Goal: Information Seeking & Learning: Learn about a topic

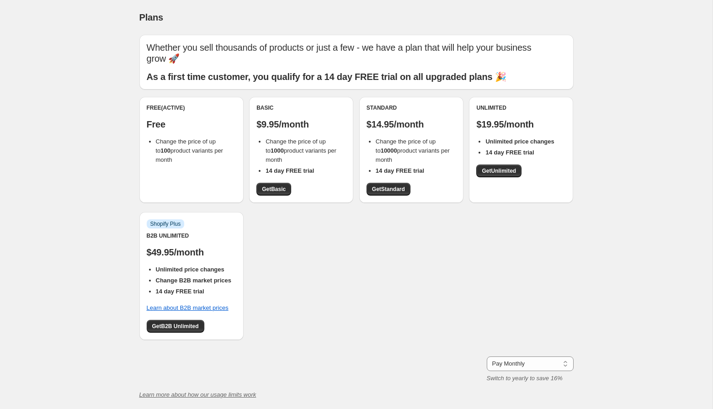
click at [235, 287] on li "14 day FREE trial" at bounding box center [196, 291] width 80 height 9
click at [221, 249] on div "Info Shopify Plus B2B Unlimited $49.95/month Unlimited price changes Change B2B…" at bounding box center [192, 276] width 90 height 113
